Goal: Task Accomplishment & Management: Manage account settings

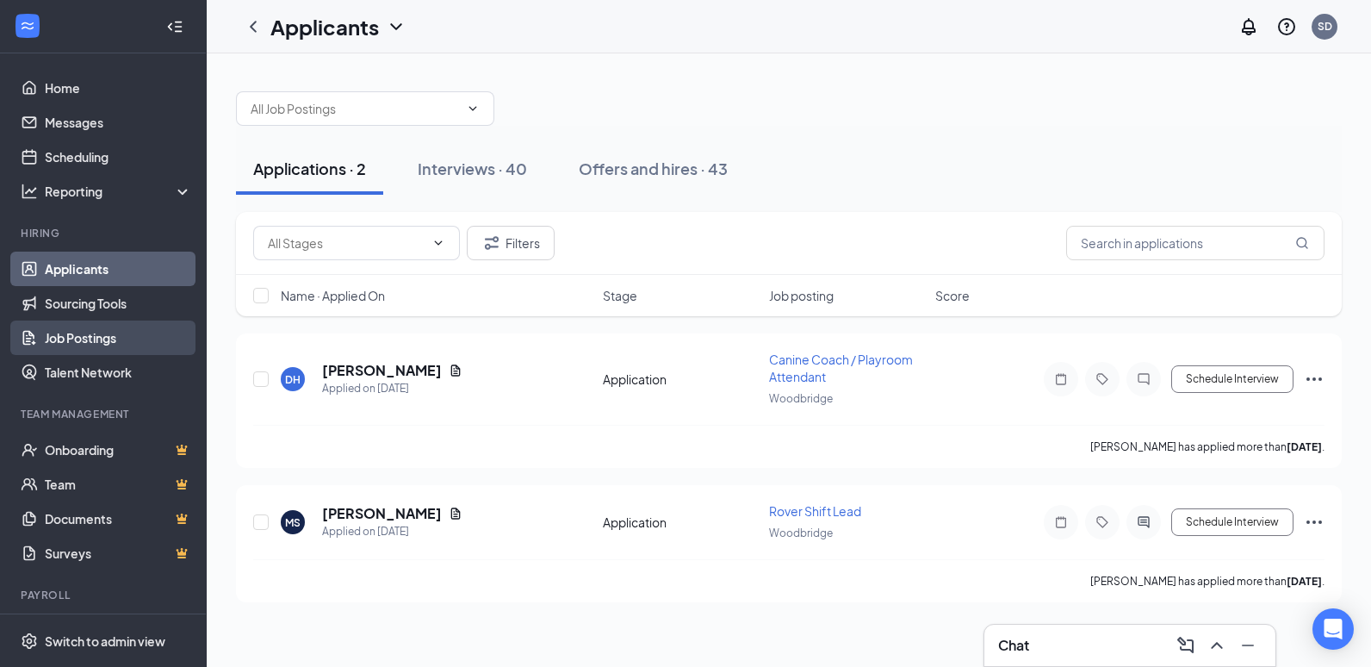
click at [98, 336] on link "Job Postings" at bounding box center [118, 337] width 147 height 34
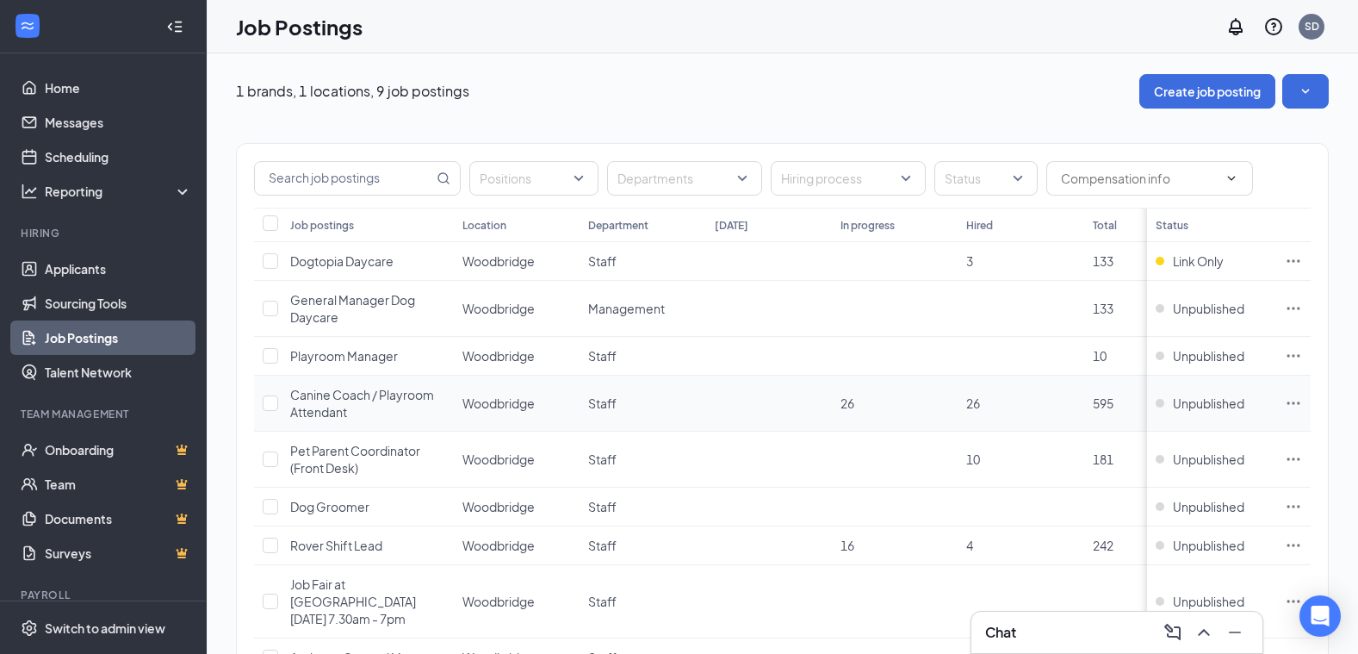
click at [270, 412] on td at bounding box center [268, 403] width 28 height 56
click at [269, 544] on input "checkbox" at bounding box center [271, 545] width 16 height 16
checkbox input "true"
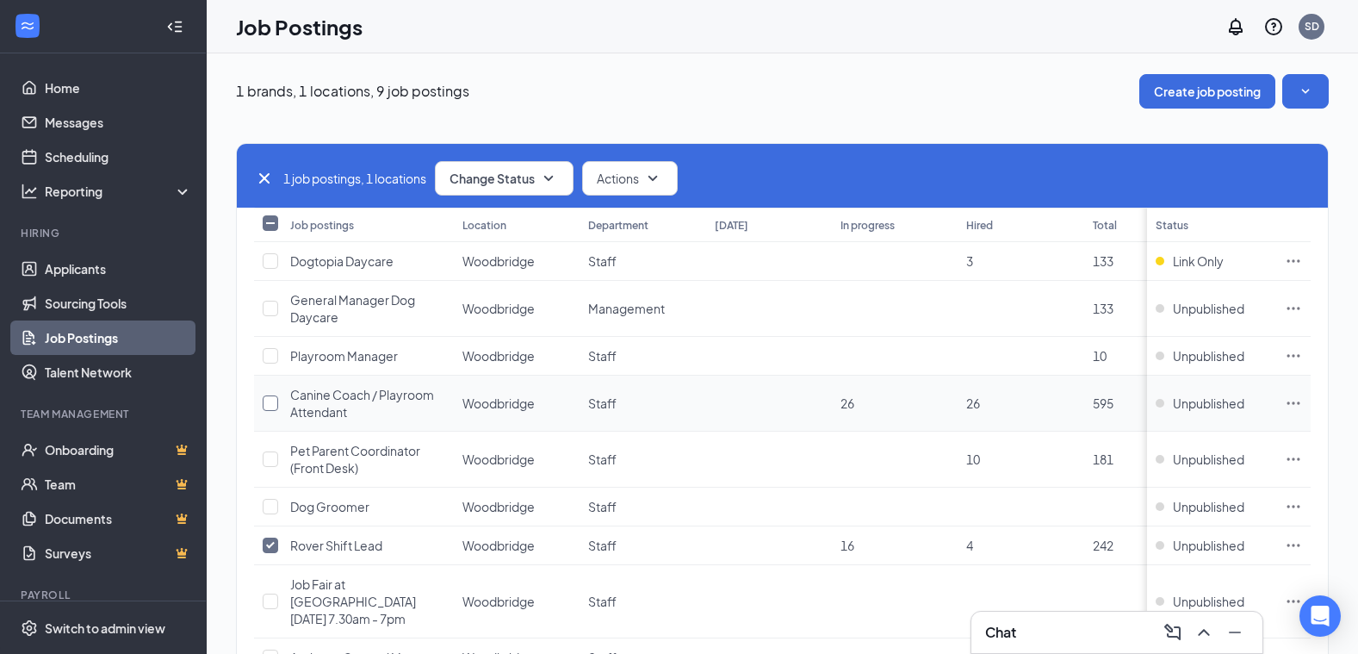
click at [274, 399] on input "checkbox" at bounding box center [271, 403] width 16 height 16
checkbox input "true"
click at [533, 175] on span "Change Status" at bounding box center [492, 178] width 85 height 12
click at [509, 219] on div "Publish" at bounding box center [542, 225] width 207 height 38
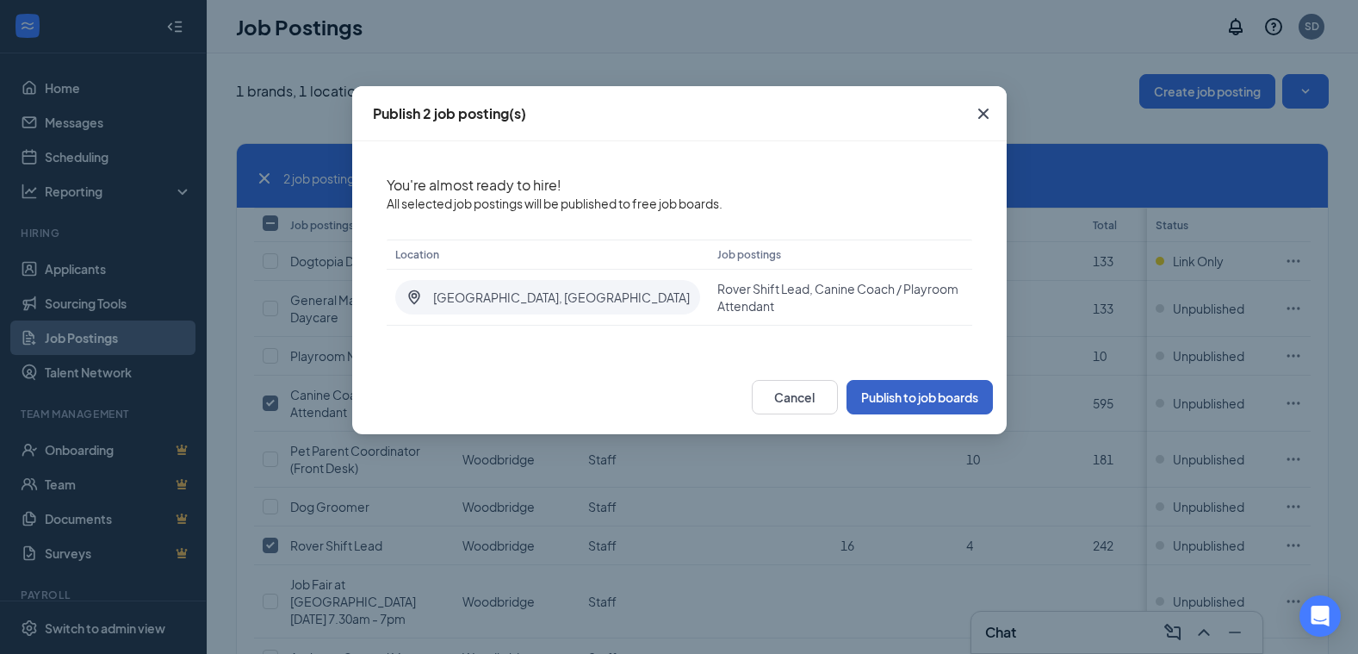
click at [908, 398] on button "Publish to job boards" at bounding box center [919, 397] width 146 height 34
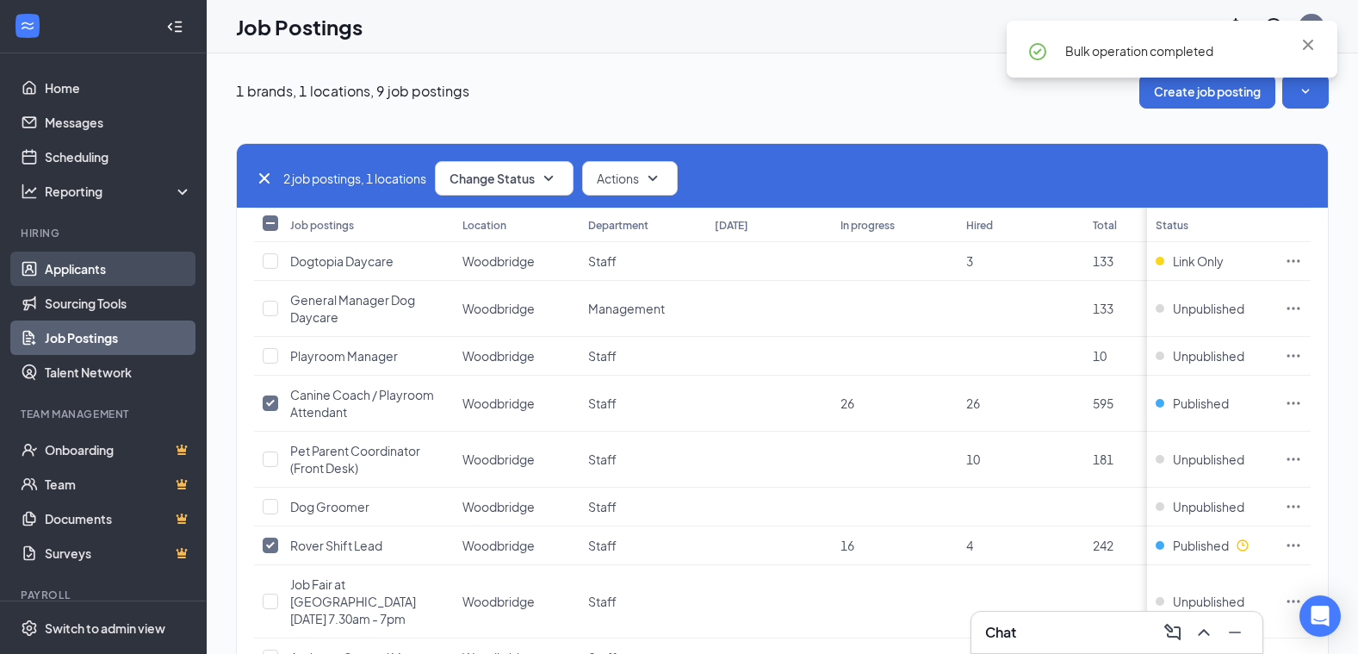
click at [89, 270] on link "Applicants" at bounding box center [118, 268] width 147 height 34
